Goal: Task Accomplishment & Management: Manage account settings

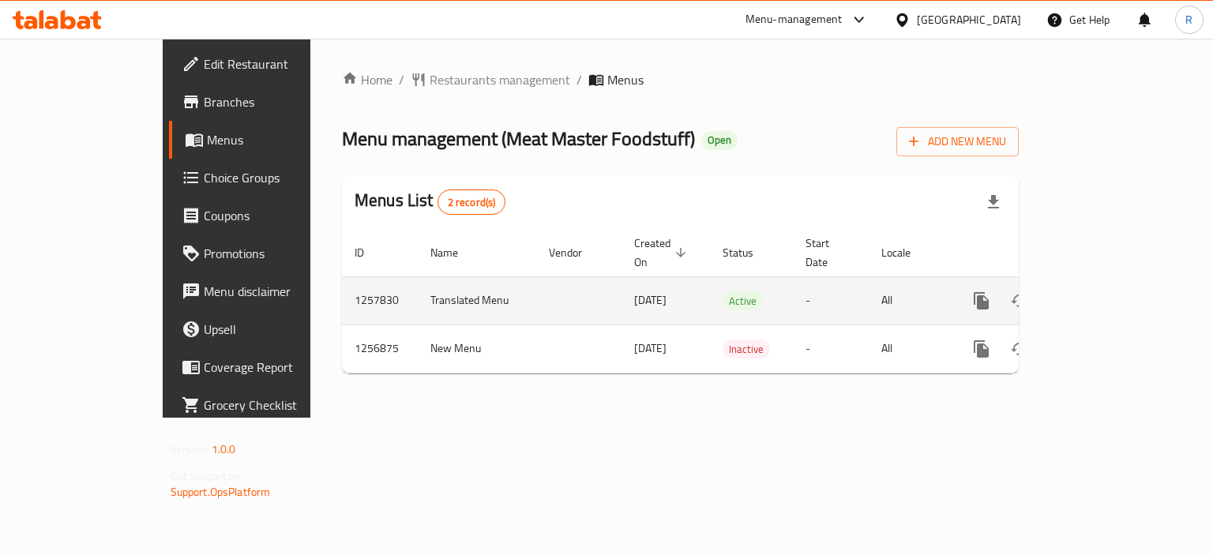
click at [1105, 291] on icon "enhanced table" at bounding box center [1095, 300] width 19 height 19
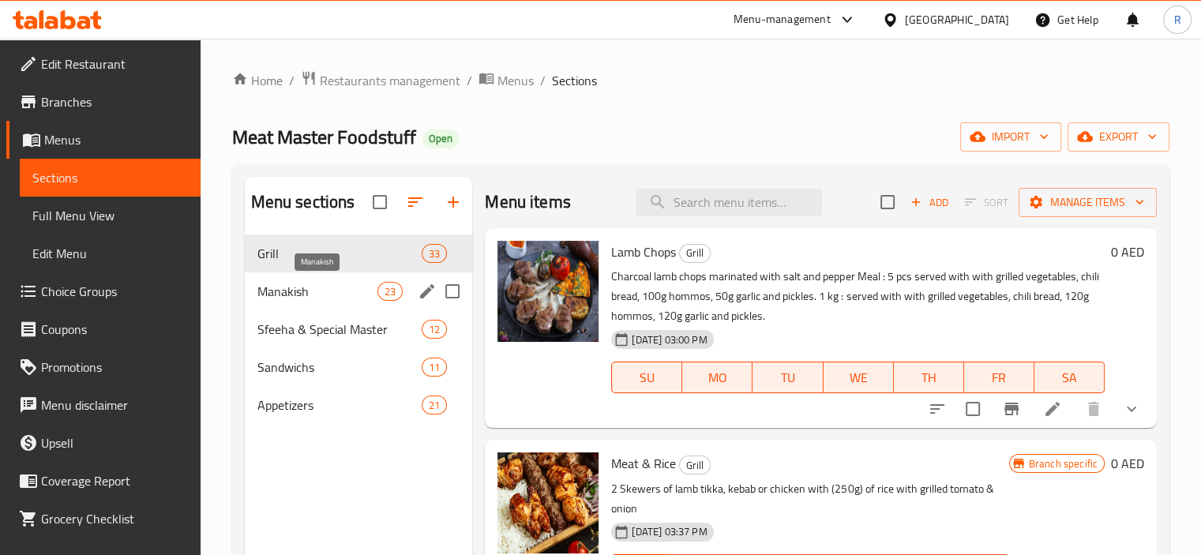
click at [297, 298] on span "Manakish" at bounding box center [317, 291] width 121 height 19
click at [303, 314] on div "Sfeeha & Special Master 12" at bounding box center [359, 329] width 228 height 38
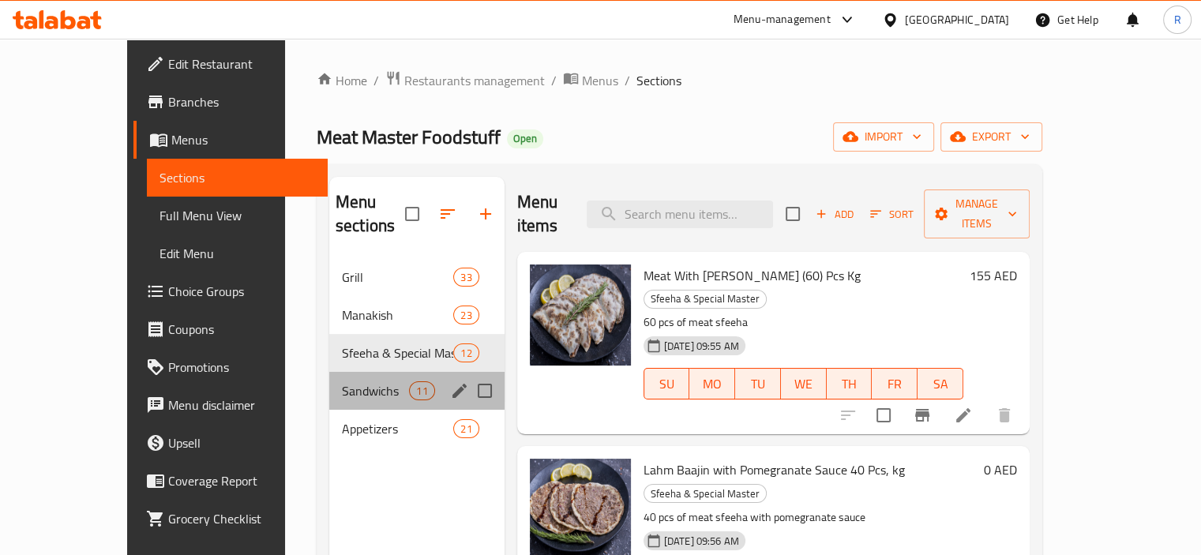
drag, startPoint x: 287, startPoint y: 347, endPoint x: 279, endPoint y: 370, distance: 24.5
click at [329, 372] on div "Sandwichs 11" at bounding box center [416, 391] width 175 height 38
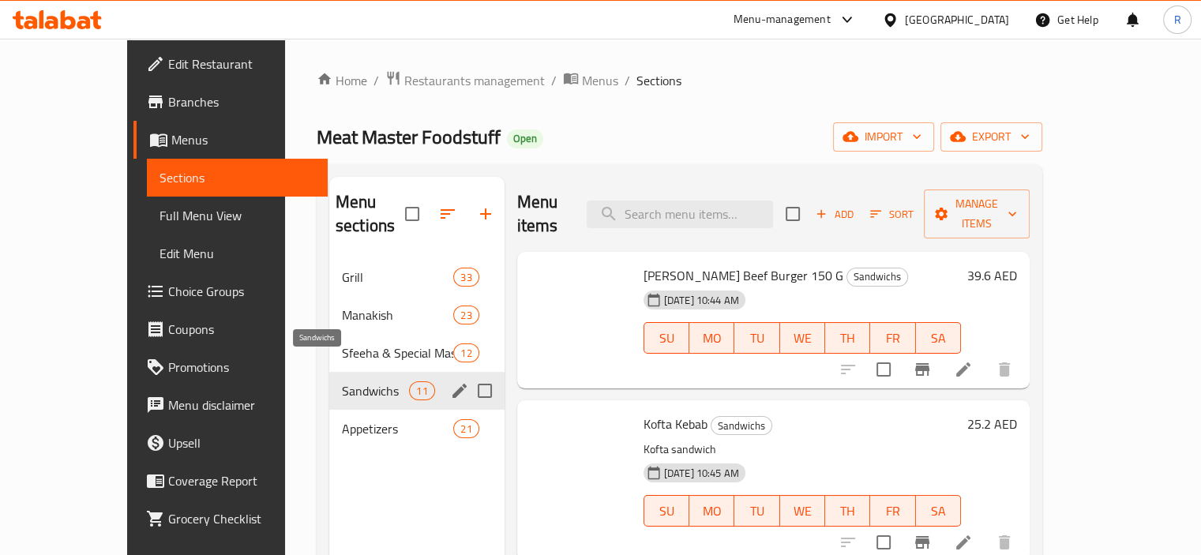
click at [342, 381] on span "Sandwichs" at bounding box center [375, 390] width 67 height 19
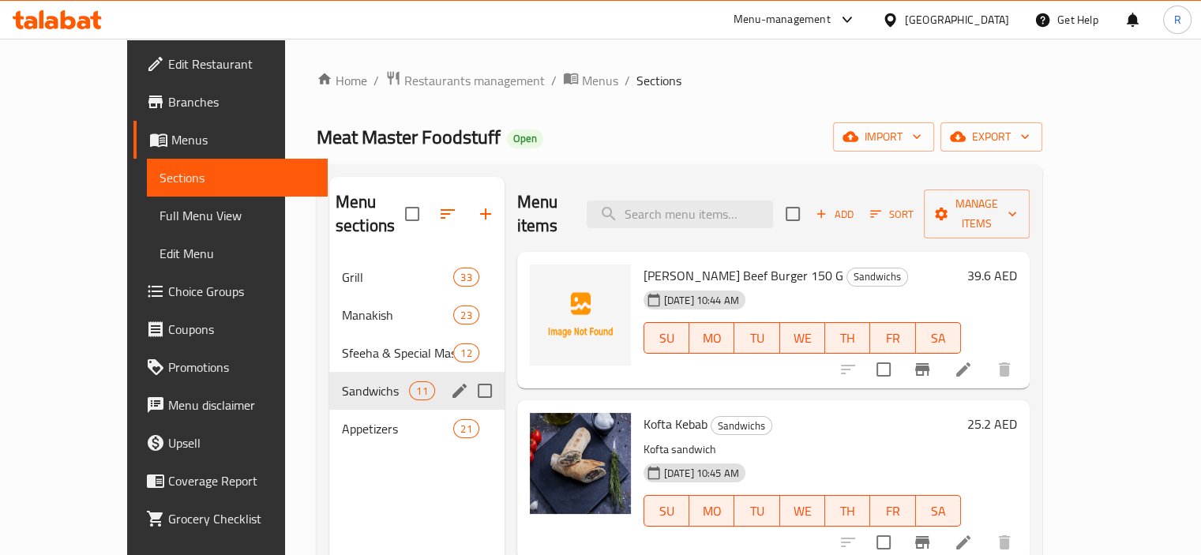
click at [329, 410] on div "Appetizers 21" at bounding box center [416, 429] width 175 height 38
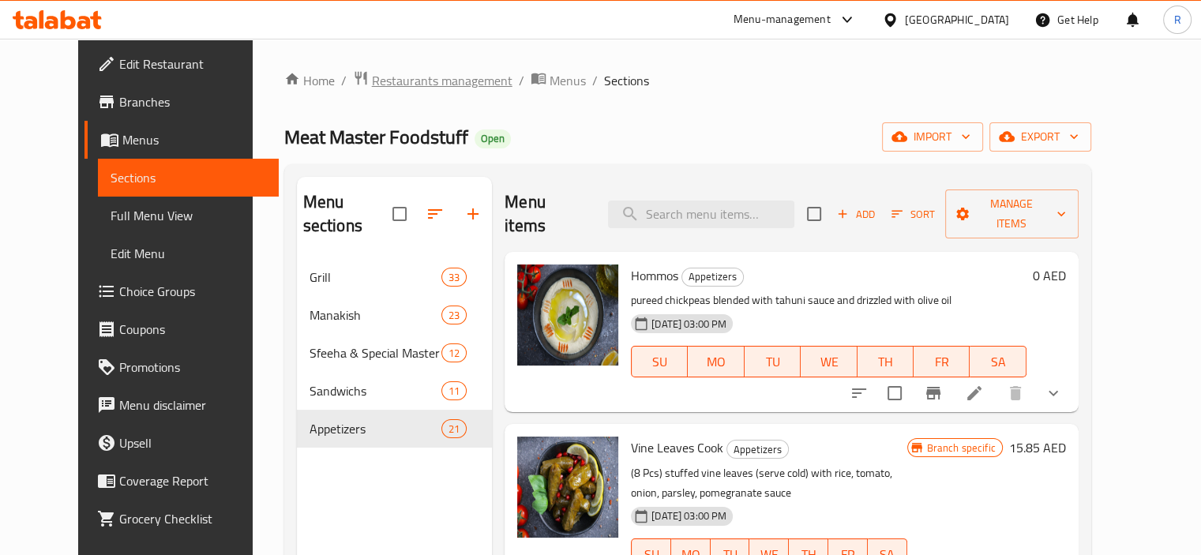
click at [372, 71] on span "Restaurants management" at bounding box center [442, 80] width 141 height 19
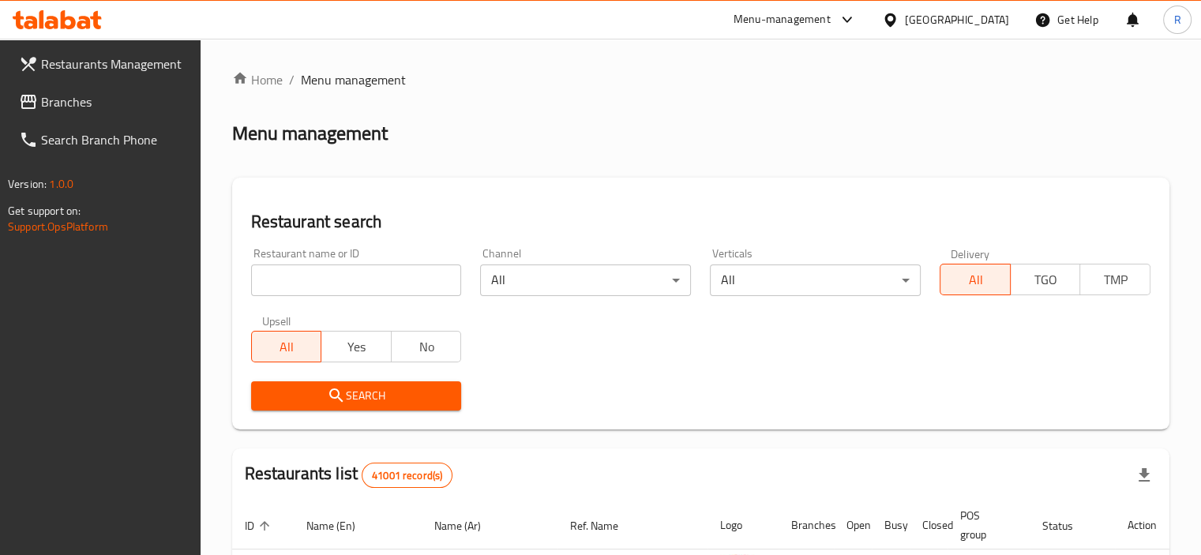
click at [332, 274] on input "search" at bounding box center [356, 281] width 211 height 32
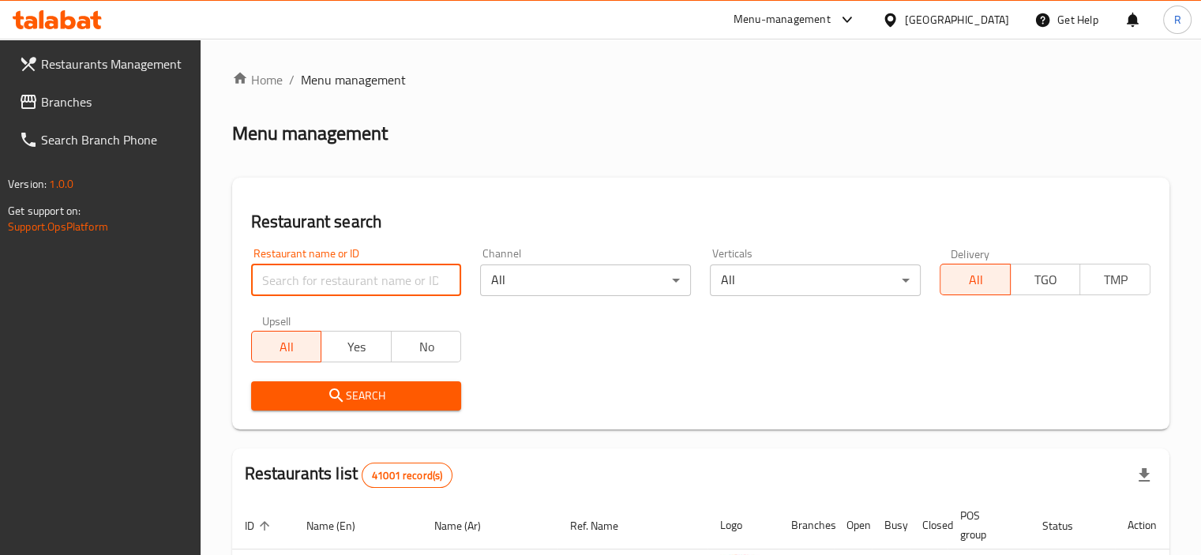
paste input "692612"
type input "692612"
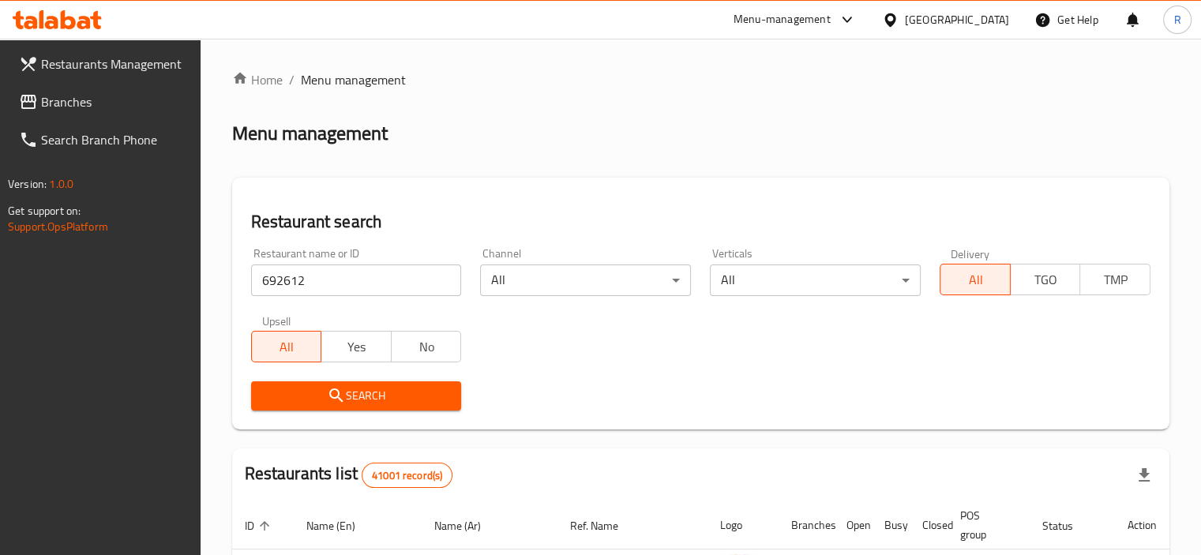
click at [332, 396] on icon "submit" at bounding box center [335, 395] width 13 height 13
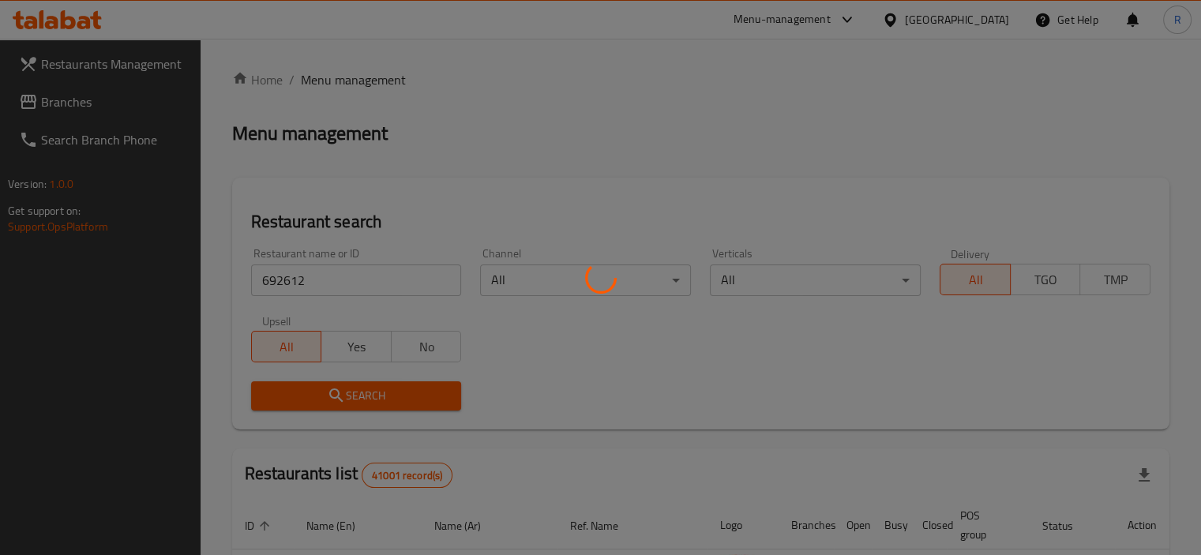
scroll to position [117, 0]
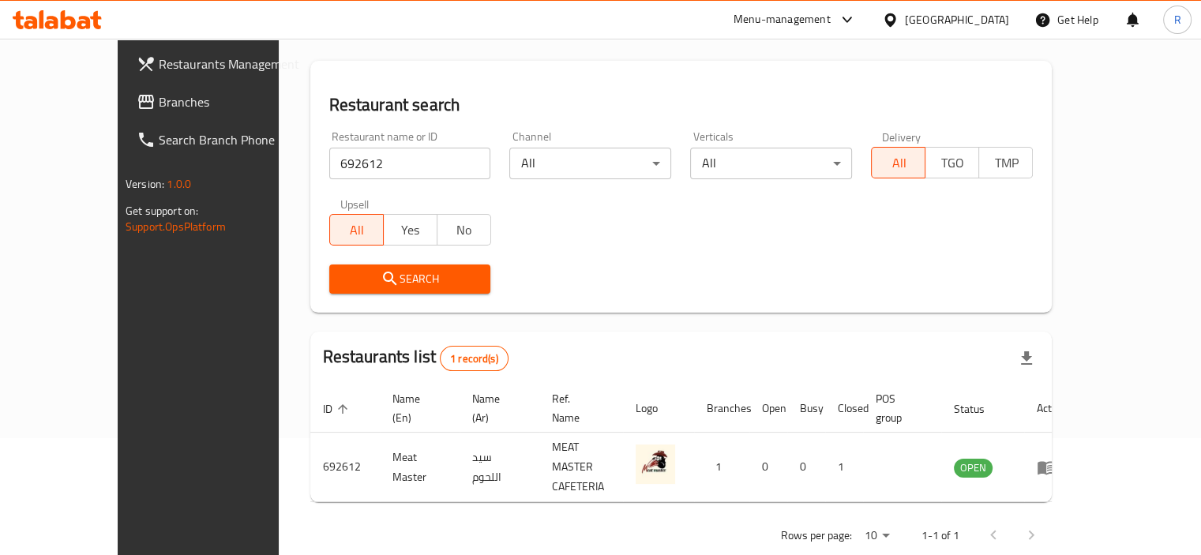
click at [613, 321] on div "Home / Menu management Menu management Restaurant search Restaurant name or ID …" at bounding box center [681, 254] width 742 height 603
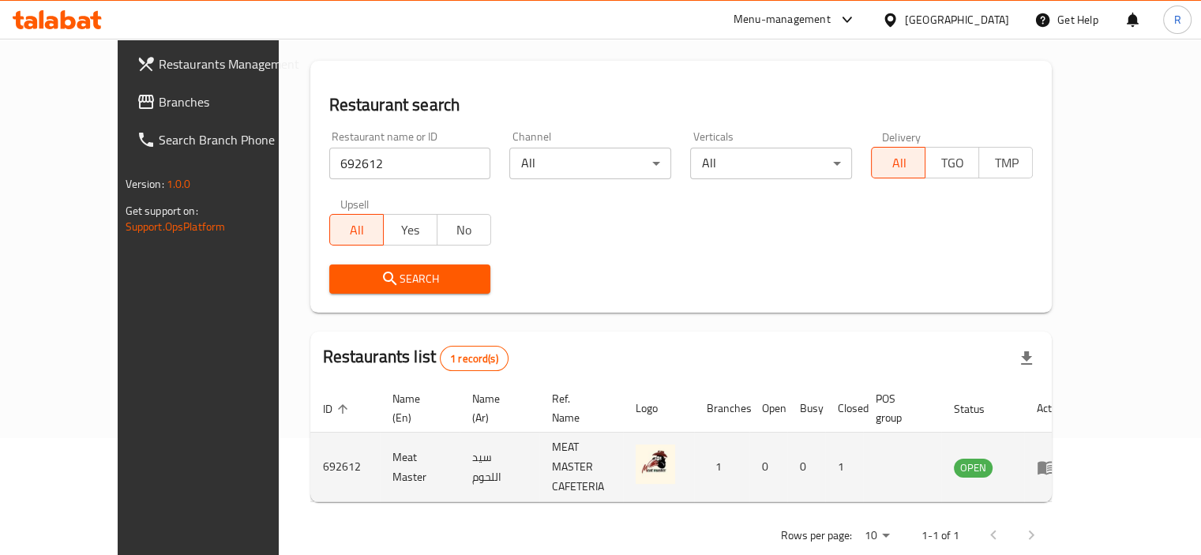
click at [1055, 461] on icon "enhanced table" at bounding box center [1046, 467] width 17 height 13
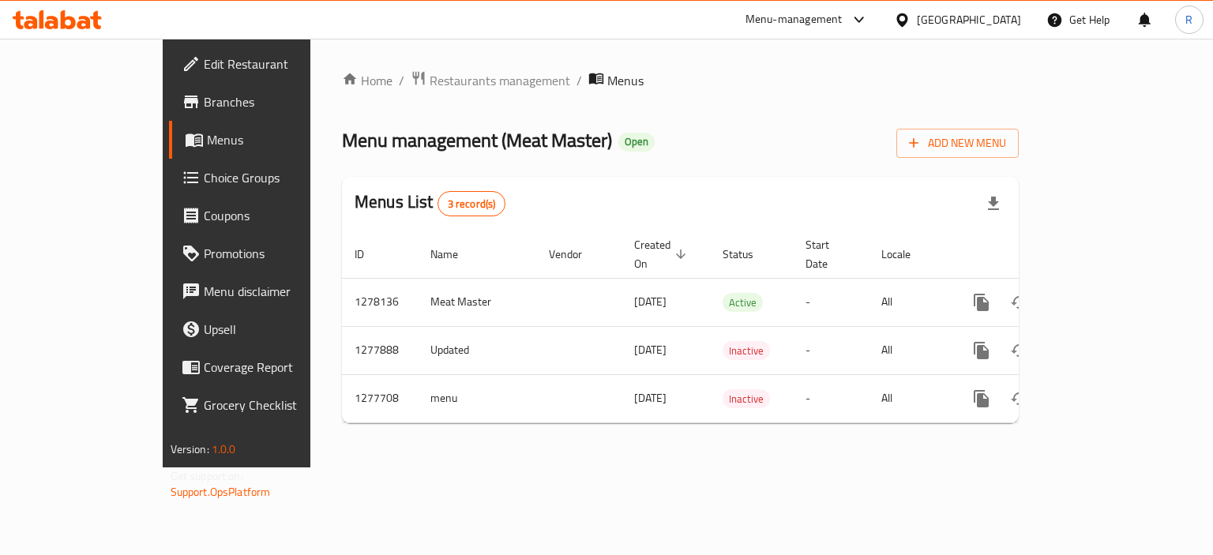
click at [204, 64] on span "Edit Restaurant" at bounding box center [278, 63] width 149 height 19
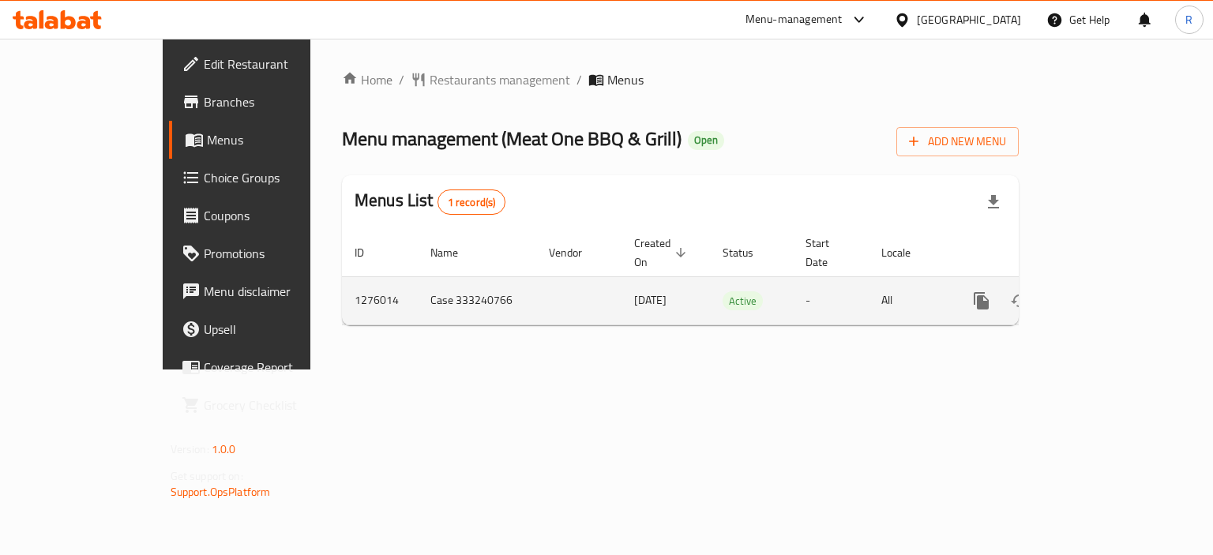
click at [1105, 291] on icon "enhanced table" at bounding box center [1095, 300] width 19 height 19
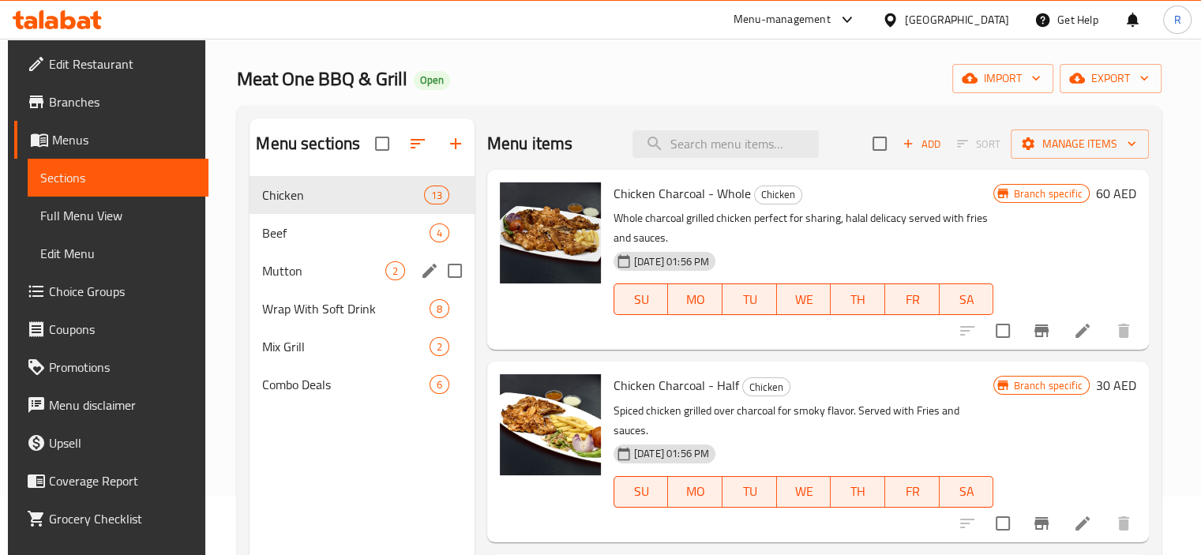
scroll to position [79, 0]
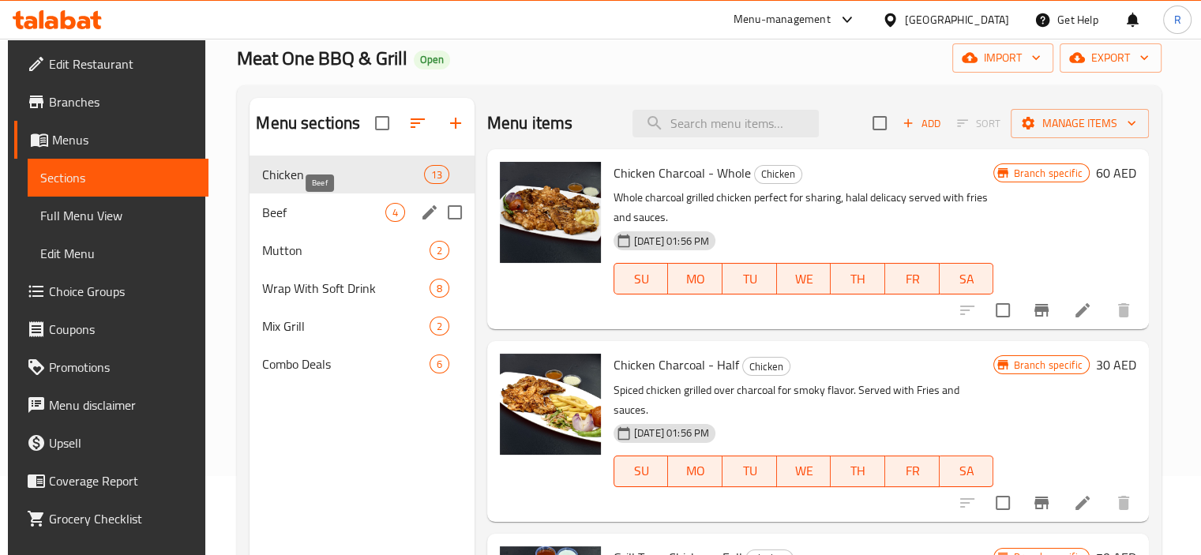
click at [297, 217] on span "Beef" at bounding box center [323, 212] width 122 height 19
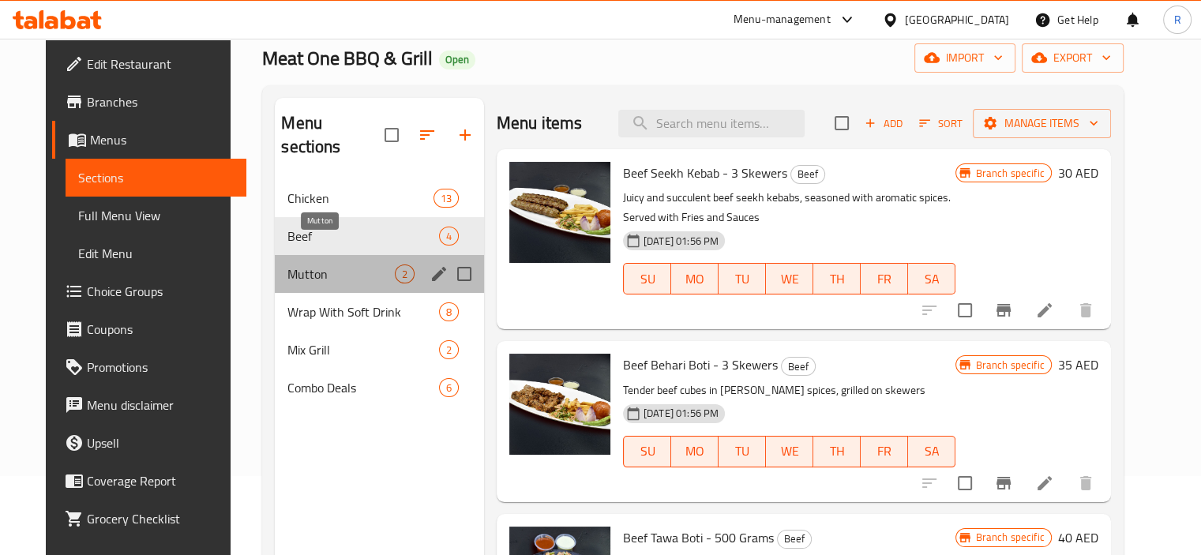
click at [287, 265] on span "Mutton" at bounding box center [340, 274] width 107 height 19
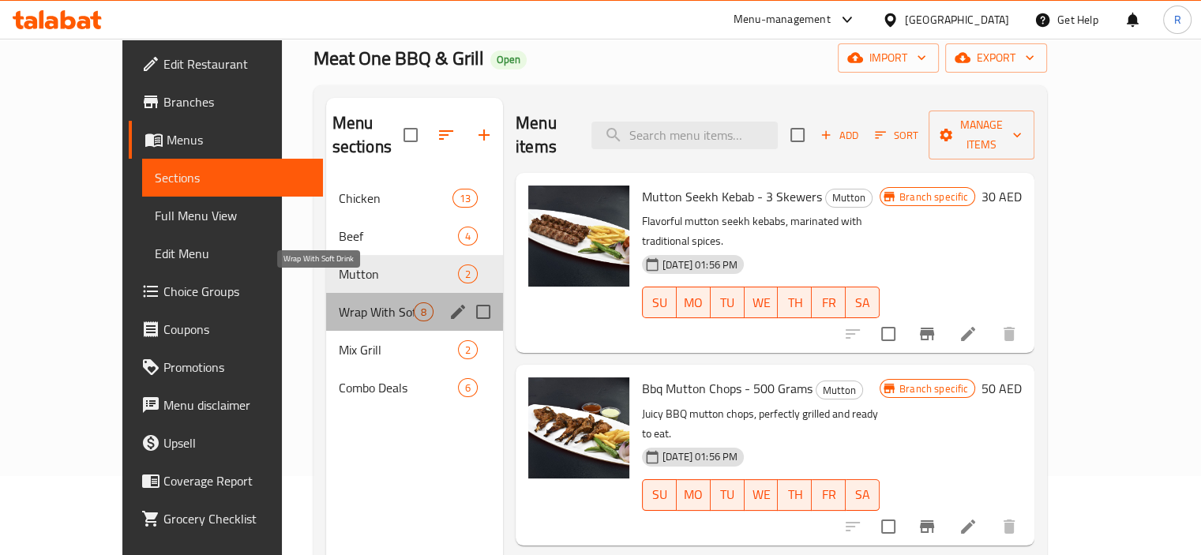
click at [339, 302] on span "Wrap With Soft Drink" at bounding box center [376, 311] width 75 height 19
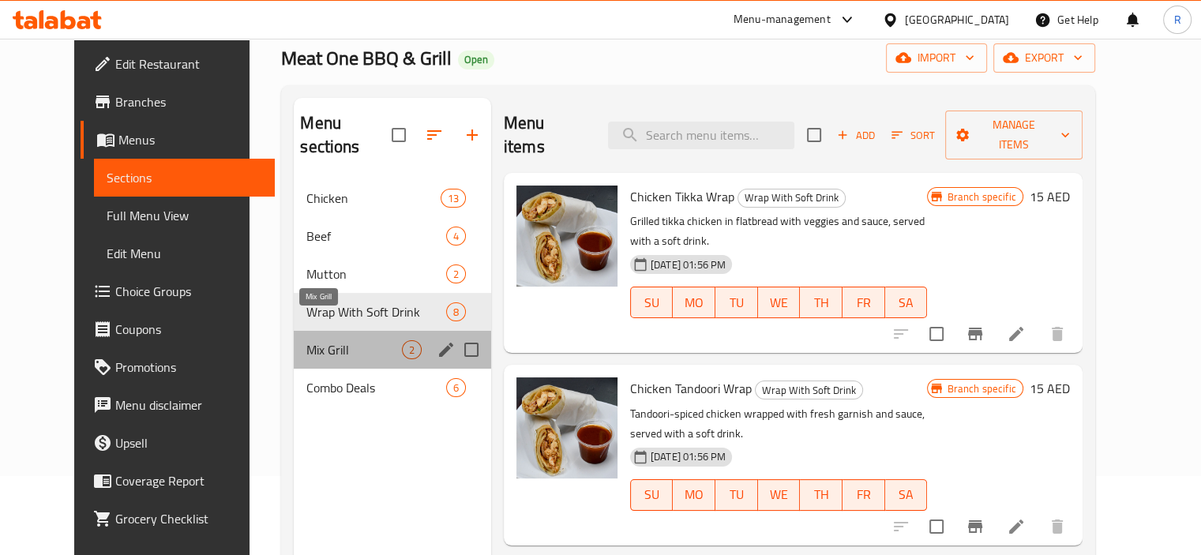
drag, startPoint x: 278, startPoint y: 320, endPoint x: 300, endPoint y: 360, distance: 45.9
click at [306, 340] on span "Mix Grill" at bounding box center [353, 349] width 95 height 19
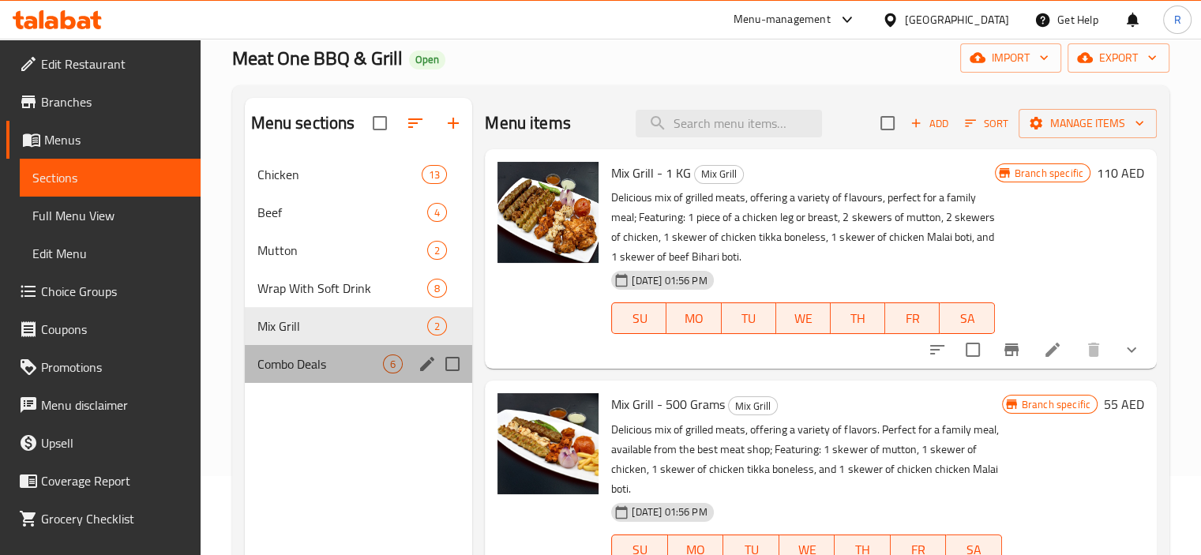
click at [300, 360] on span "Combo Deals" at bounding box center [320, 364] width 126 height 19
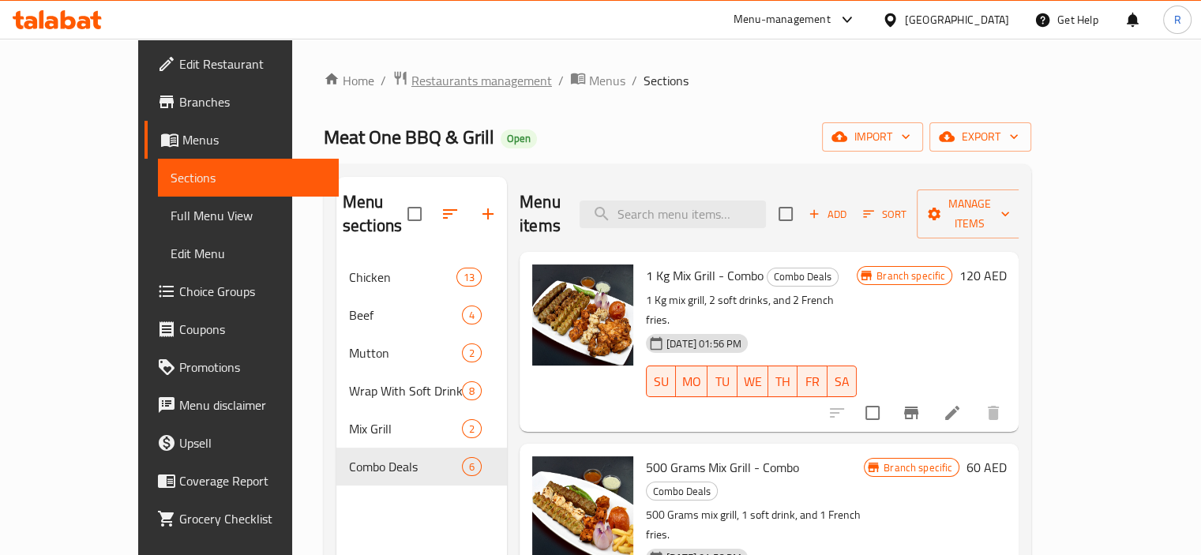
click at [411, 73] on span "Restaurants management" at bounding box center [481, 80] width 141 height 19
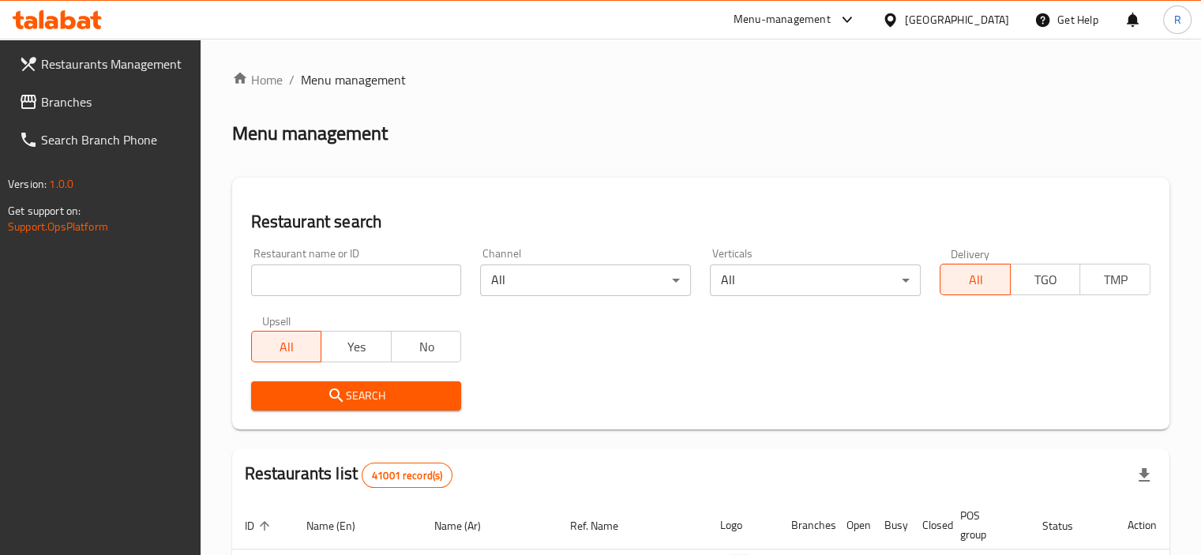
click at [321, 284] on input "search" at bounding box center [356, 281] width 211 height 32
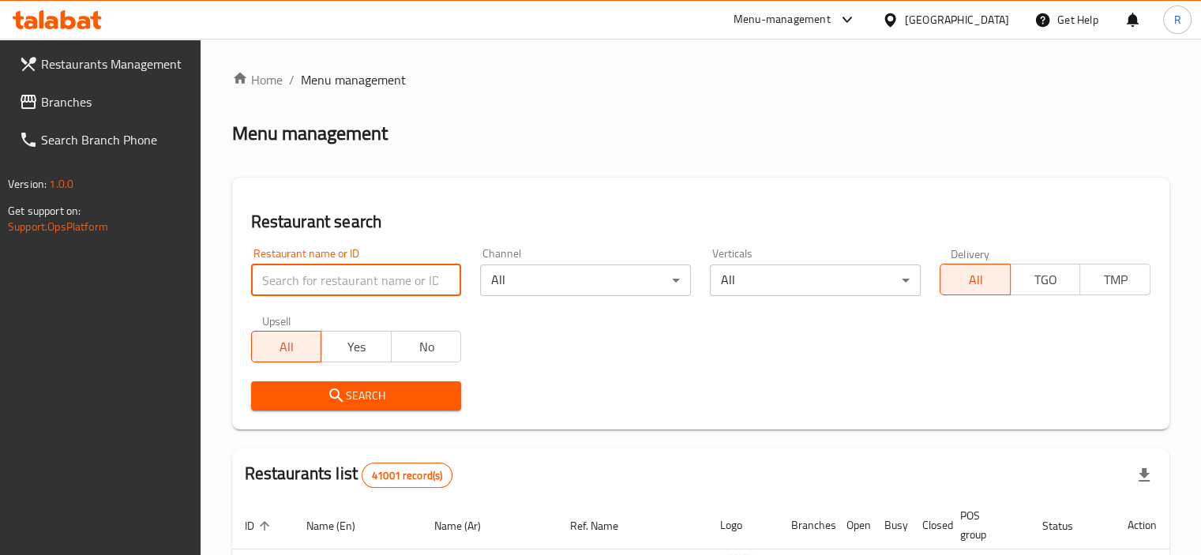
paste input "647537"
type input "647537"
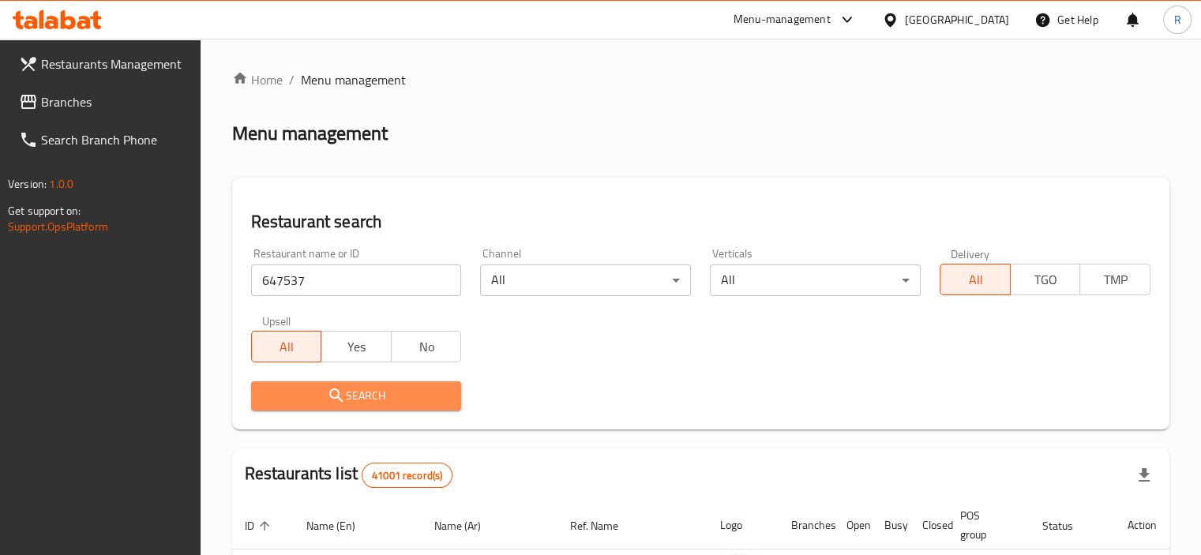
click at [348, 392] on span "Search" at bounding box center [357, 396] width 186 height 20
drag, startPoint x: 359, startPoint y: 366, endPoint x: 412, endPoint y: 406, distance: 66.0
click at [349, 394] on div at bounding box center [600, 277] width 1201 height 555
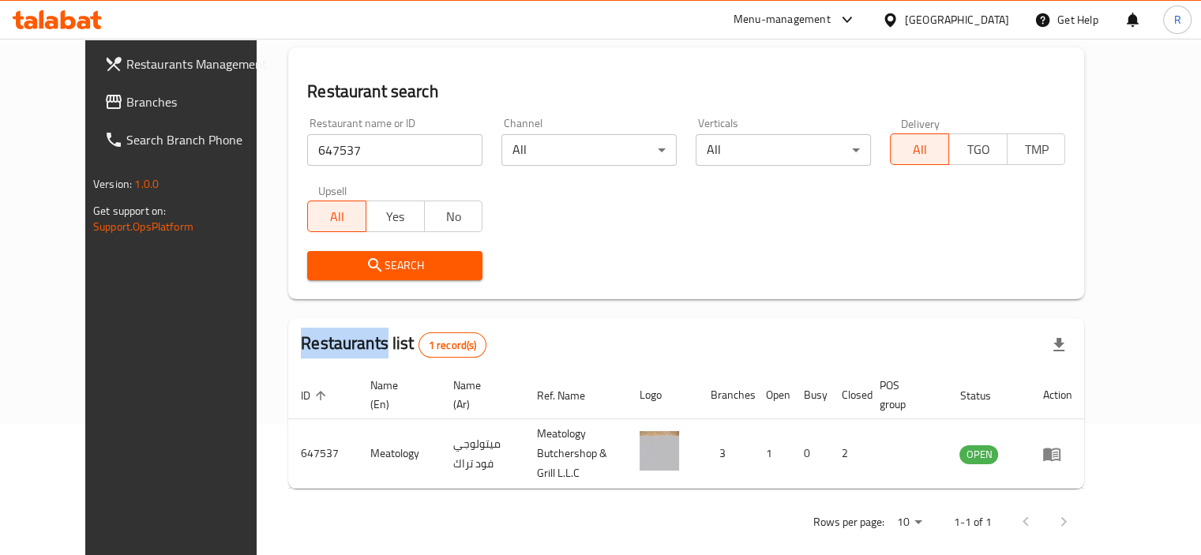
scroll to position [136, 0]
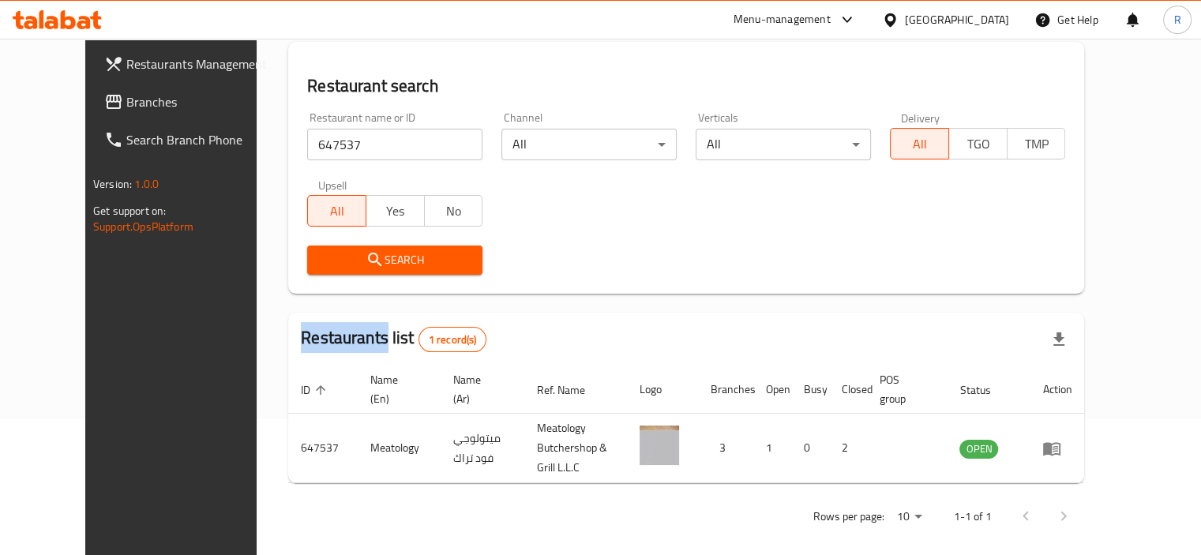
click at [651, 318] on div "Restaurants list 1 record(s)" at bounding box center [686, 340] width 796 height 54
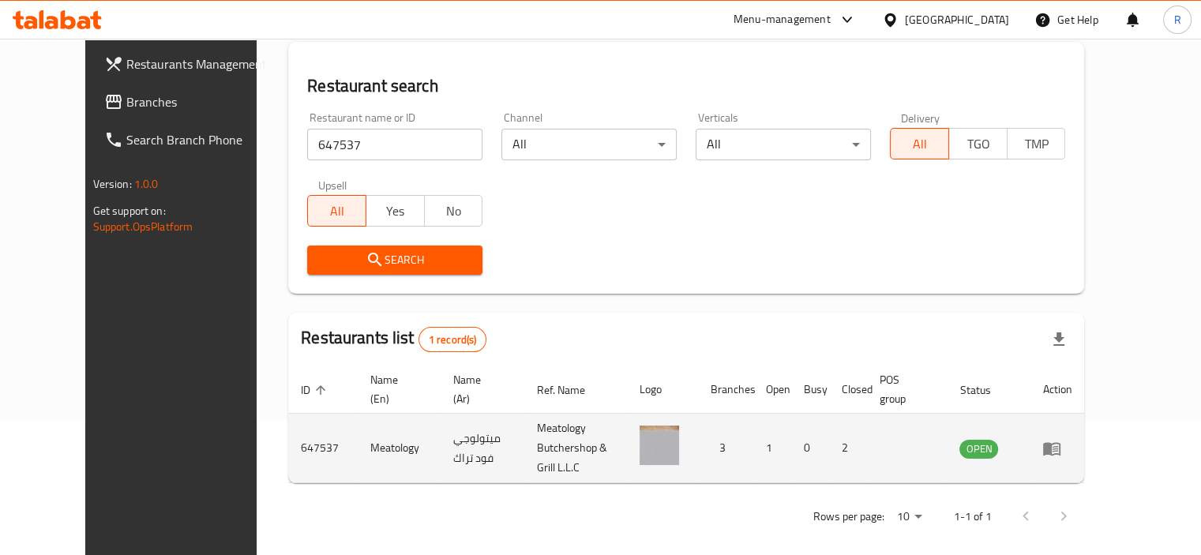
click at [1061, 442] on icon "enhanced table" at bounding box center [1051, 448] width 17 height 13
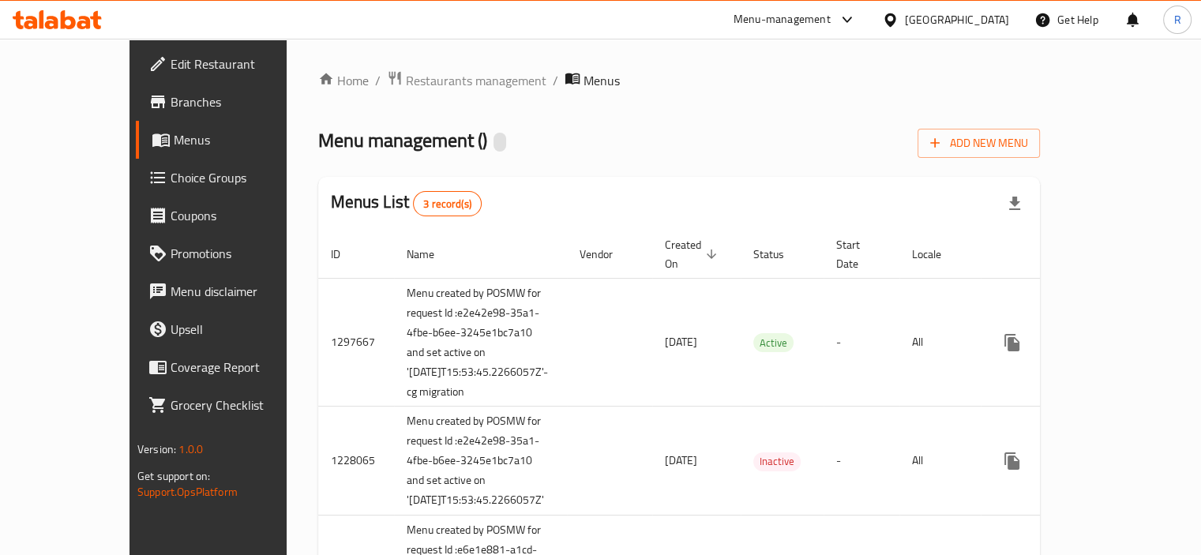
click at [171, 66] on span "Edit Restaurant" at bounding box center [244, 63] width 147 height 19
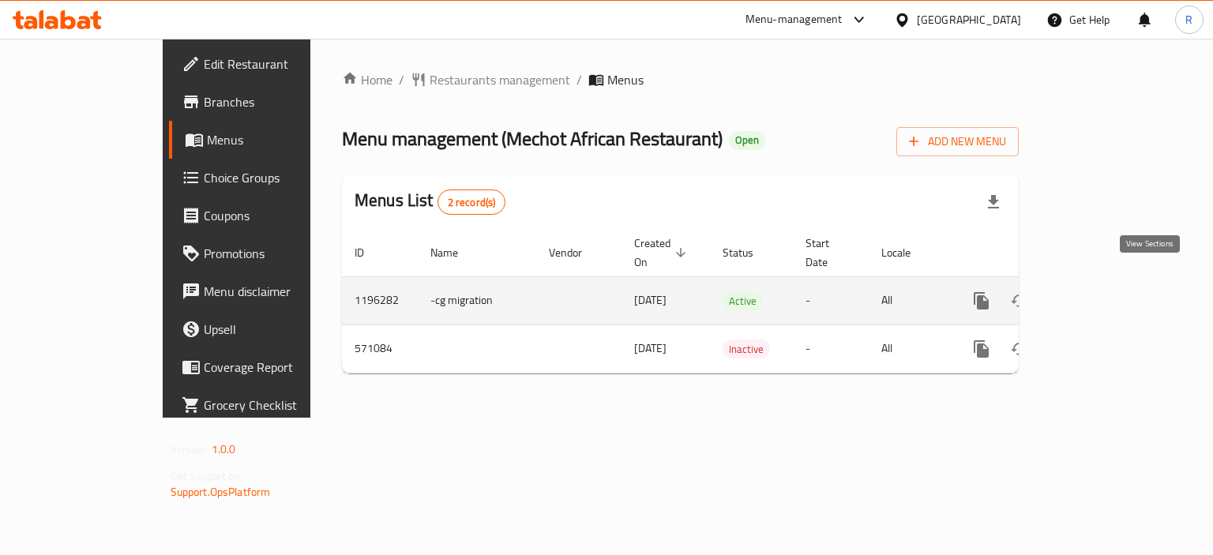
click at [1102, 294] on icon "enhanced table" at bounding box center [1095, 301] width 14 height 14
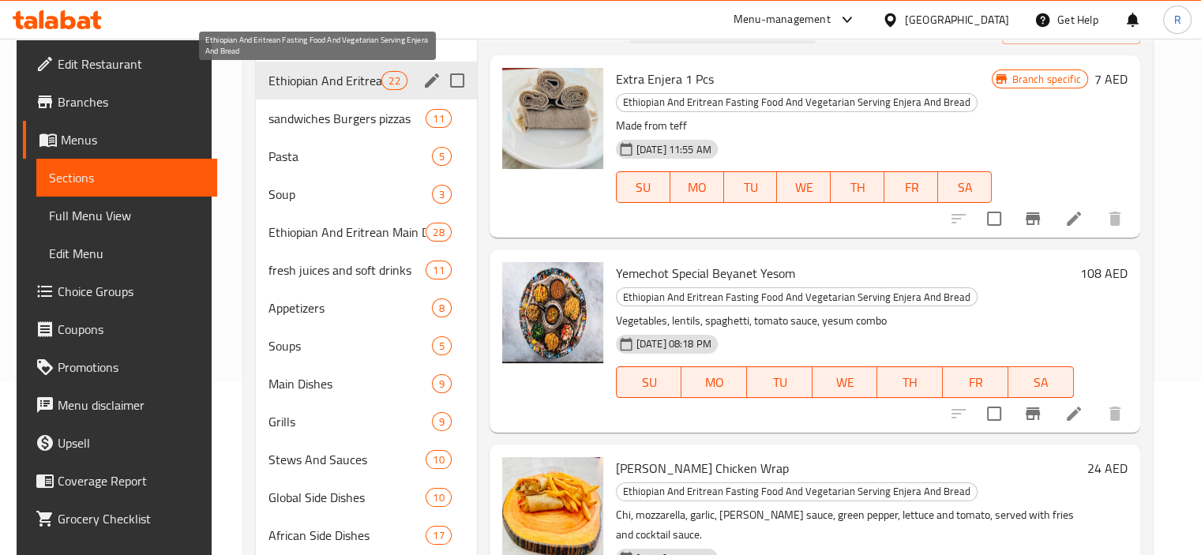
scroll to position [237, 0]
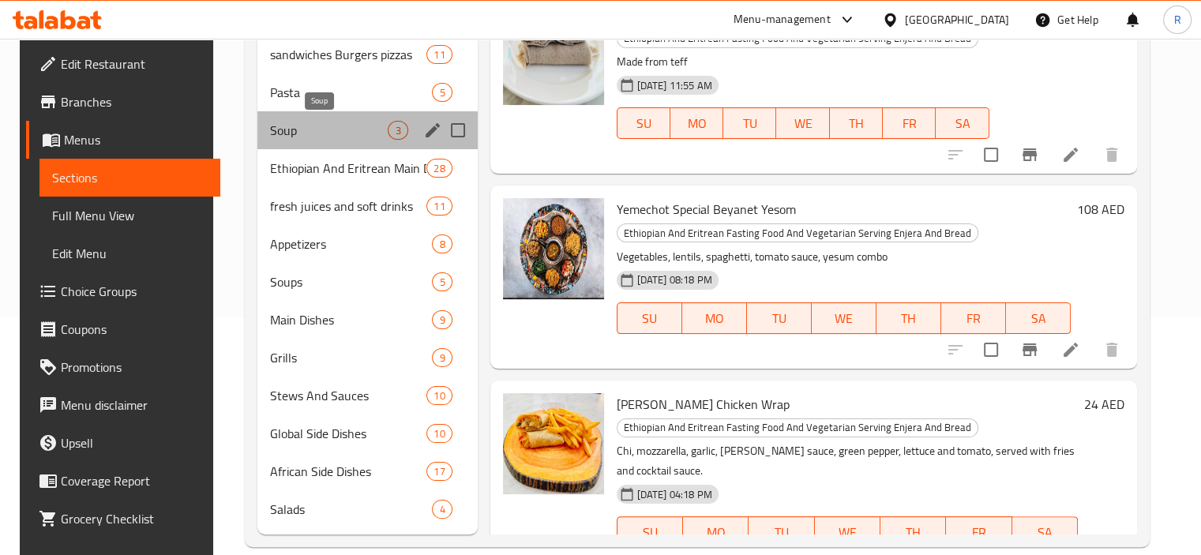
click at [273, 129] on span "Soup" at bounding box center [329, 130] width 118 height 19
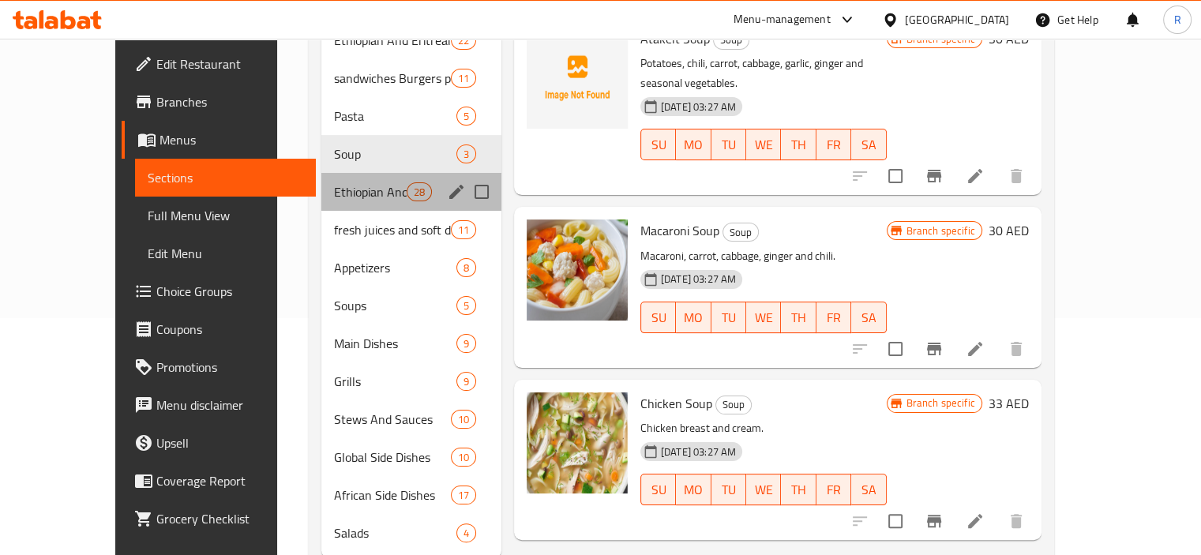
click at [323, 181] on div "Ethiopian And Eritrean Main Dish 28" at bounding box center [411, 192] width 180 height 38
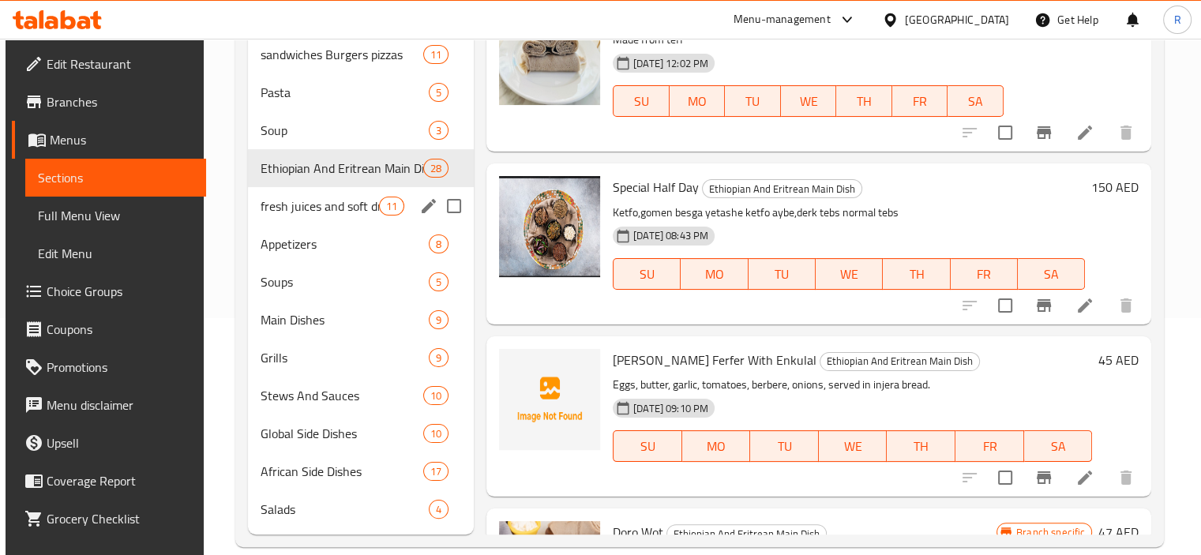
click at [312, 216] on div "fresh juices and soft drinks 11" at bounding box center [361, 206] width 226 height 38
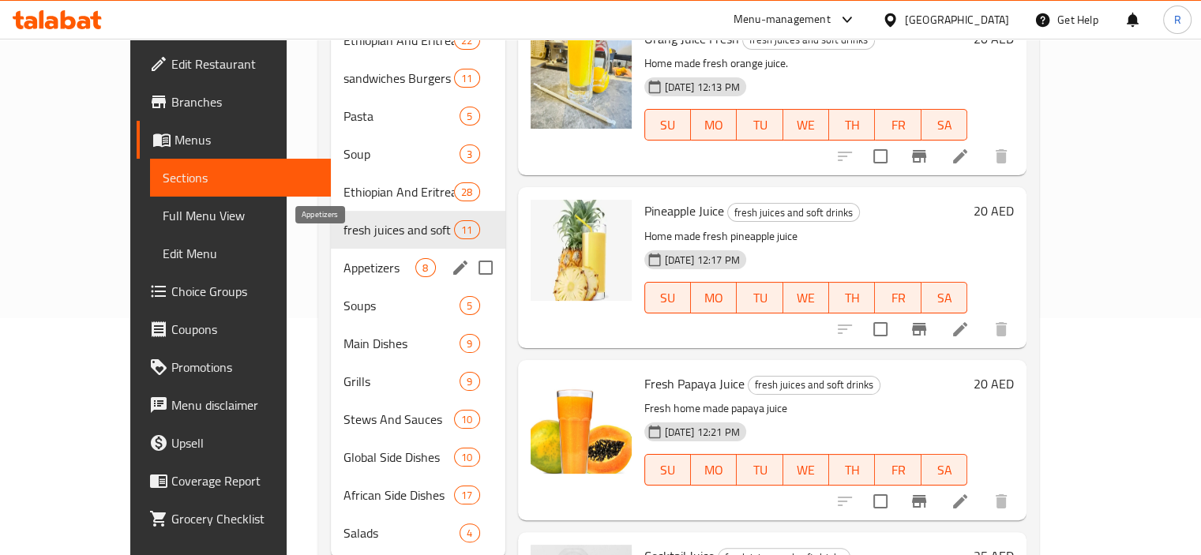
click at [344, 258] on span "Appetizers" at bounding box center [380, 267] width 72 height 19
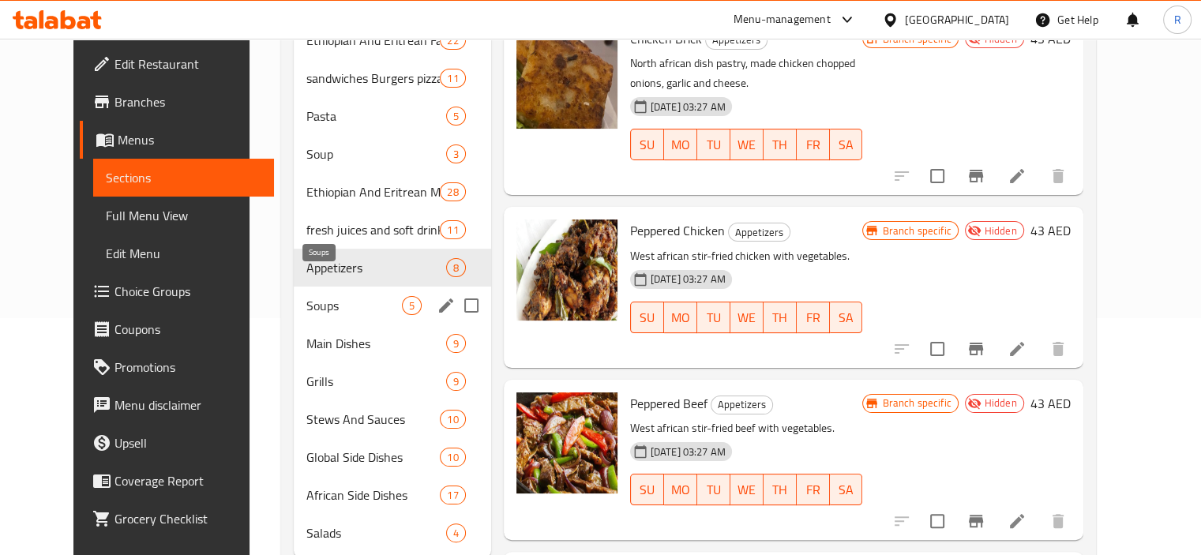
drag, startPoint x: 268, startPoint y: 289, endPoint x: 282, endPoint y: 305, distance: 21.2
click at [306, 296] on span "Soups" at bounding box center [354, 305] width 96 height 19
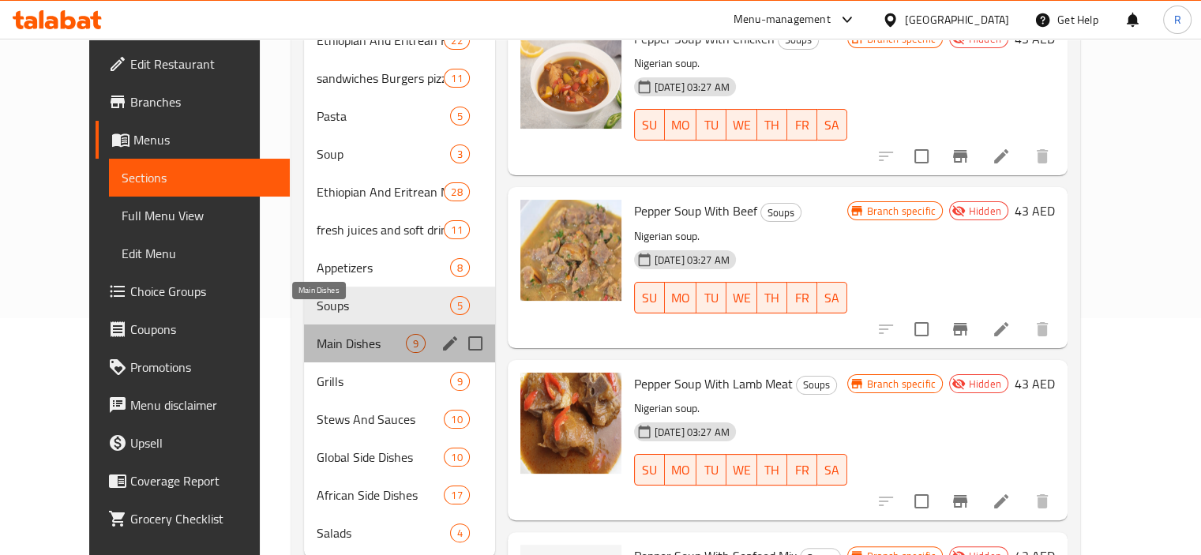
drag, startPoint x: 284, startPoint y: 310, endPoint x: 283, endPoint y: 325, distance: 14.2
click at [317, 334] on span "Main Dishes" at bounding box center [361, 343] width 89 height 19
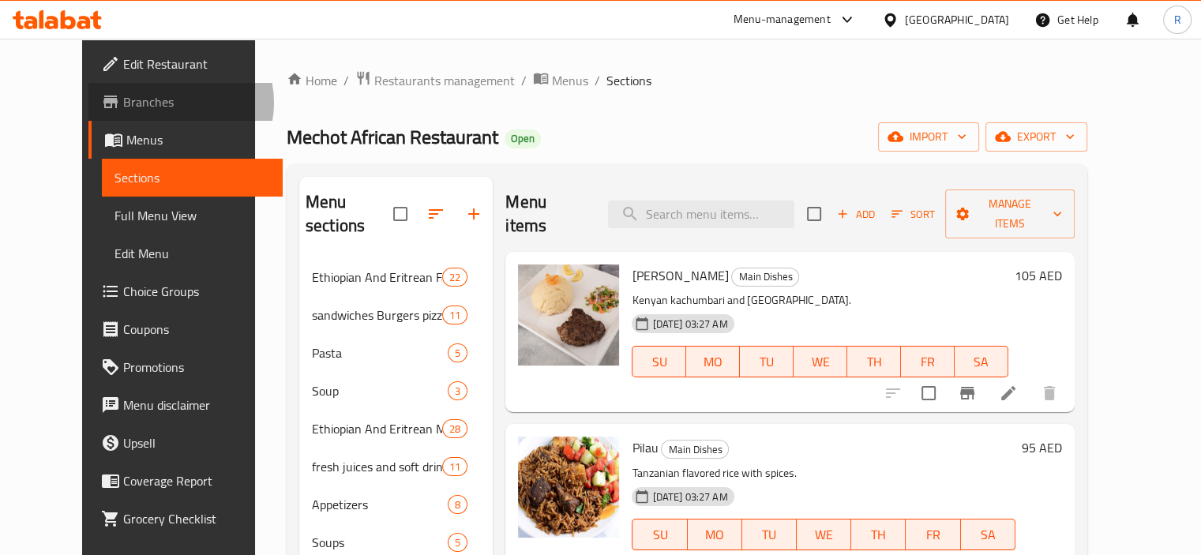
click at [123, 103] on span "Branches" at bounding box center [196, 101] width 147 height 19
